Goal: Task Accomplishment & Management: Use online tool/utility

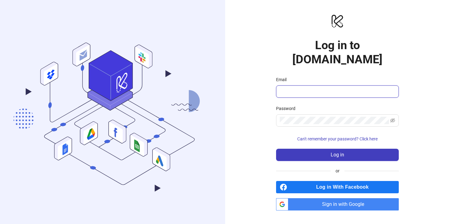
click at [301, 88] on input "Email" at bounding box center [337, 91] width 114 height 7
click at [302, 88] on input "Email" at bounding box center [337, 91] width 114 height 7
click at [299, 88] on input "Email" at bounding box center [337, 91] width 114 height 7
click at [302, 88] on input "Email" at bounding box center [337, 91] width 114 height 7
click at [305, 198] on span "Sign in with Google" at bounding box center [345, 204] width 108 height 12
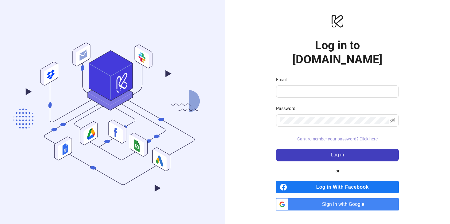
click at [341, 136] on span "Can't remember your password? Click here" at bounding box center [337, 138] width 80 height 5
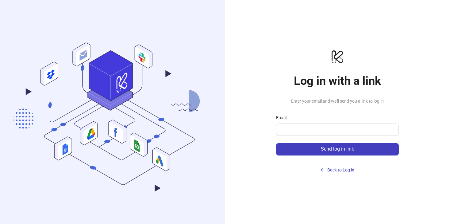
click at [296, 123] on div "Email" at bounding box center [337, 118] width 123 height 9
click at [295, 132] on input "Email" at bounding box center [337, 129] width 114 height 7
click at [303, 132] on input "Email" at bounding box center [337, 129] width 114 height 7
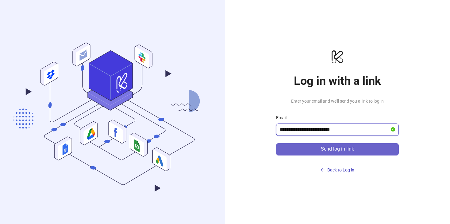
type input "**********"
click at [317, 151] on button "Send log in link" at bounding box center [337, 149] width 123 height 12
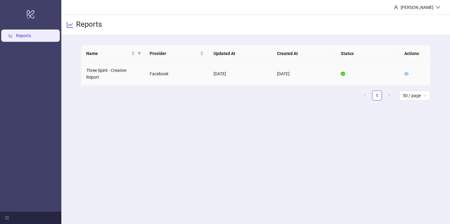
click at [109, 73] on td "Three Spirit - Creative Report" at bounding box center [113, 74] width 64 height 24
click at [405, 75] on icon "eye" at bounding box center [406, 73] width 4 height 4
